Goal: Navigation & Orientation: Find specific page/section

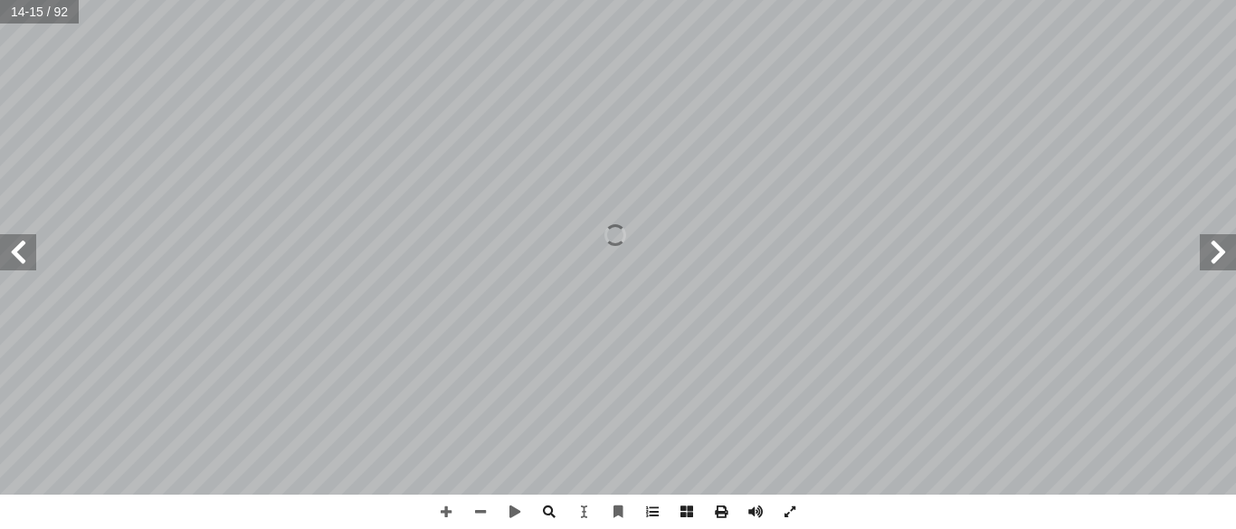
click at [654, 0] on html "الصفحة الرئيسية الصف الأول الصف الثاني الصف الثالث الصف الرابع الصف الخامس الصف…" at bounding box center [618, 82] width 1236 height 165
click at [487, 511] on span at bounding box center [480, 512] width 34 height 34
click at [455, 517] on span at bounding box center [446, 512] width 34 height 34
click at [609, 360] on div "١٢ يها: ِ ف ُ د َ وج ُ ذي ي َّ ل � م َ ل ْ ع َ م ْ ل � َ و ِ ة َّ ي ِ طين ْ س َ…" at bounding box center [618, 264] width 1236 height 529
click at [482, 508] on span at bounding box center [480, 512] width 34 height 34
